Goal: Task Accomplishment & Management: Manage account settings

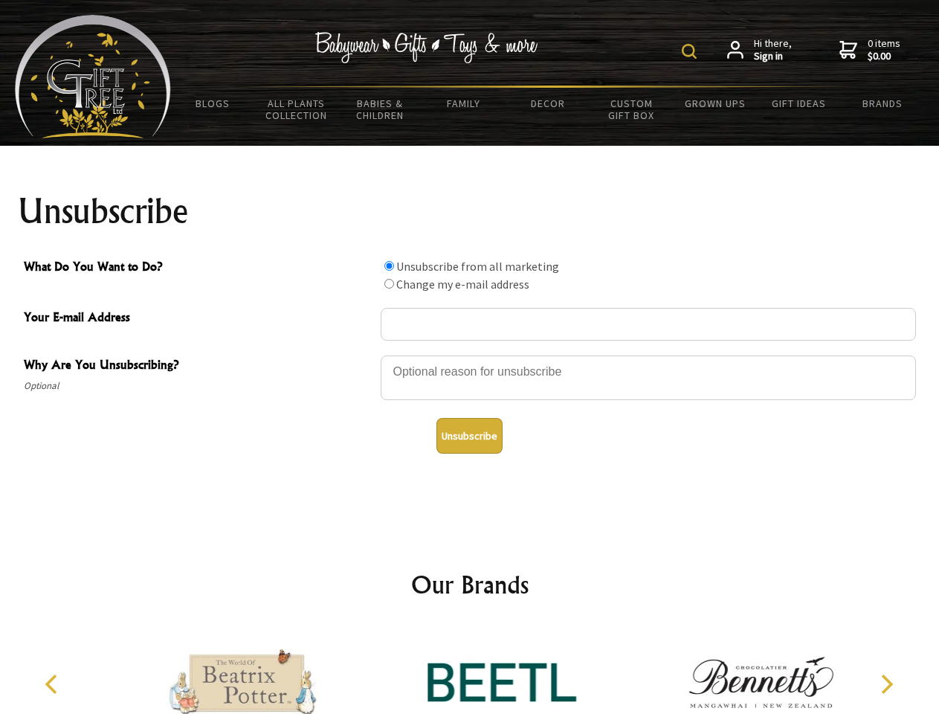
click at [691, 51] on img at bounding box center [689, 51] width 15 height 15
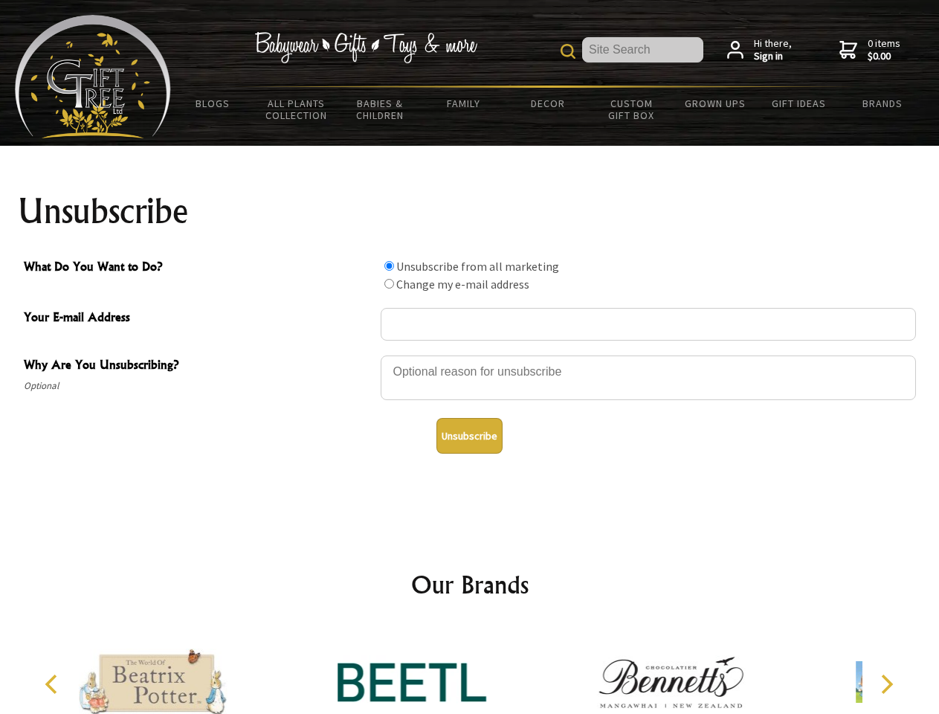
click at [470, 355] on div at bounding box center [648, 380] width 535 height 52
click at [389, 265] on input "What Do You Want to Do?" at bounding box center [389, 266] width 10 height 10
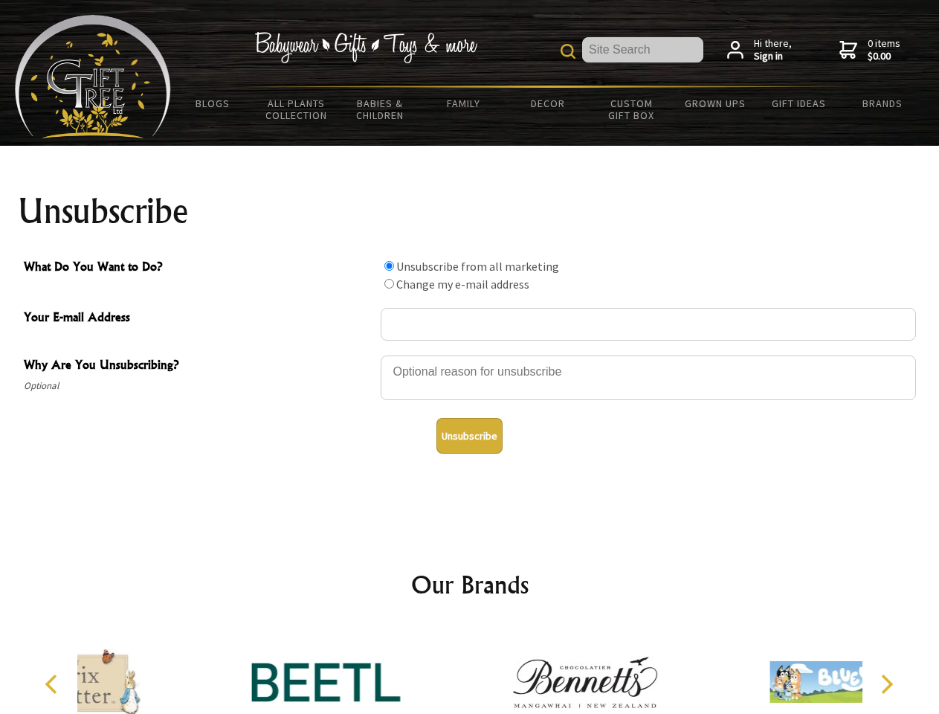
click at [389, 283] on input "What Do You Want to Do?" at bounding box center [389, 284] width 10 height 10
radio input "true"
click at [469, 436] on button "Unsubscribe" at bounding box center [469, 436] width 66 height 36
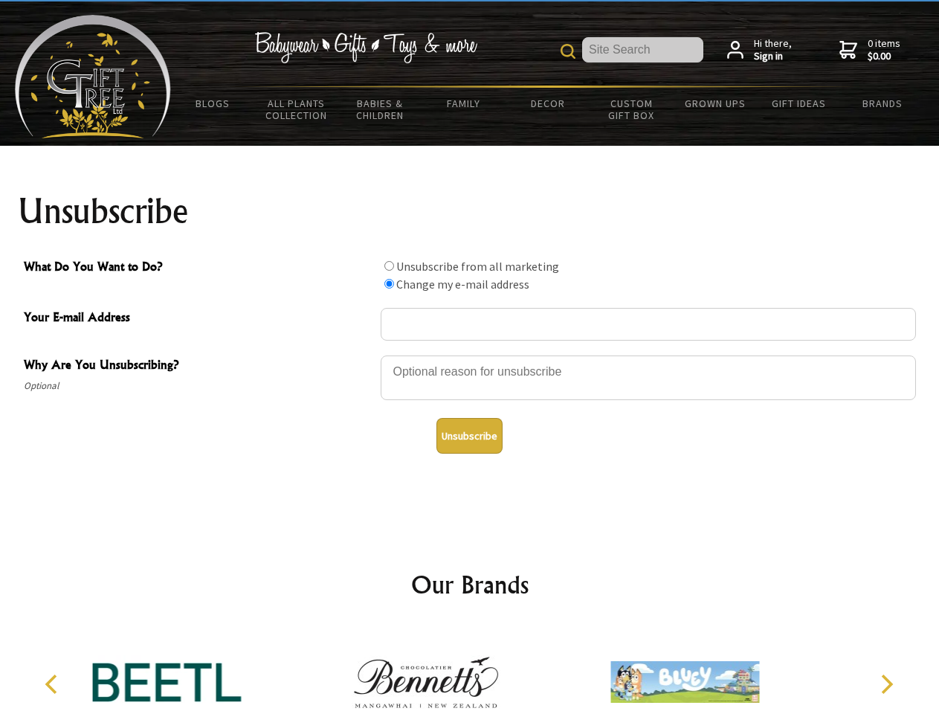
click at [54, 684] on icon "Previous" at bounding box center [52, 683] width 19 height 19
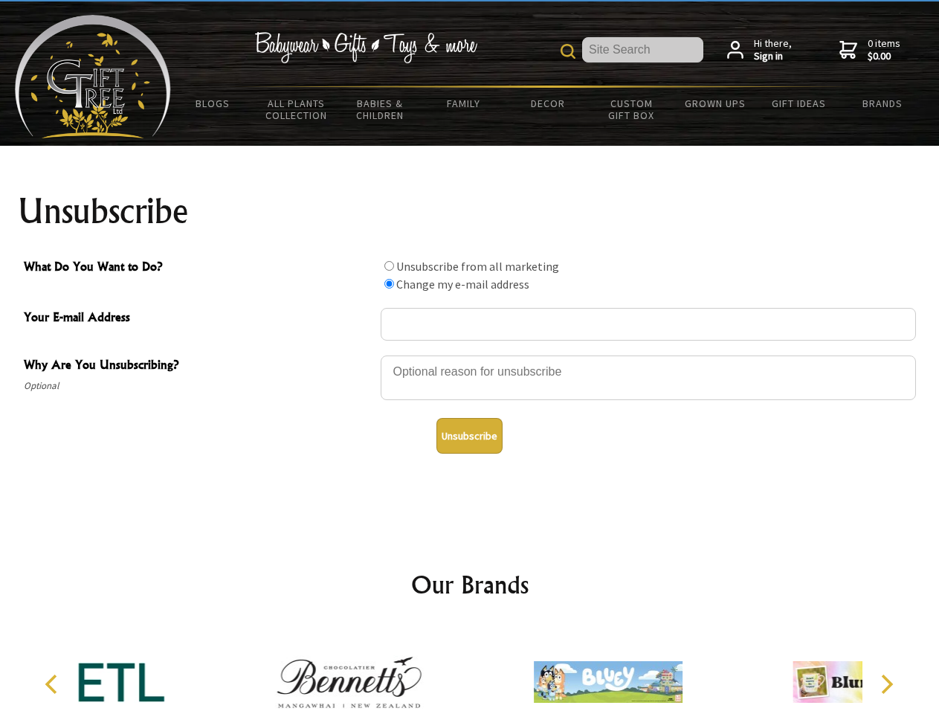
click at [886, 684] on icon "Next" at bounding box center [885, 683] width 19 height 19
